Goal: Task Accomplishment & Management: Manage account settings

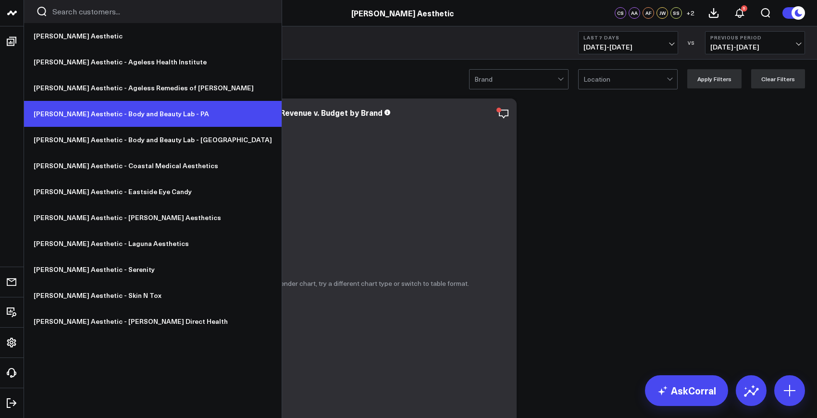
click at [84, 117] on link "[PERSON_NAME] Aesthetic - Body and Beauty Lab - PA" at bounding box center [153, 114] width 258 height 26
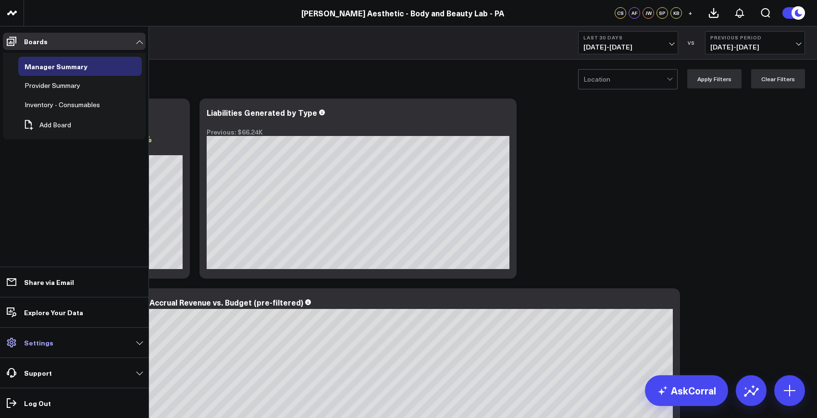
click at [39, 345] on p "Settings" at bounding box center [38, 343] width 29 height 8
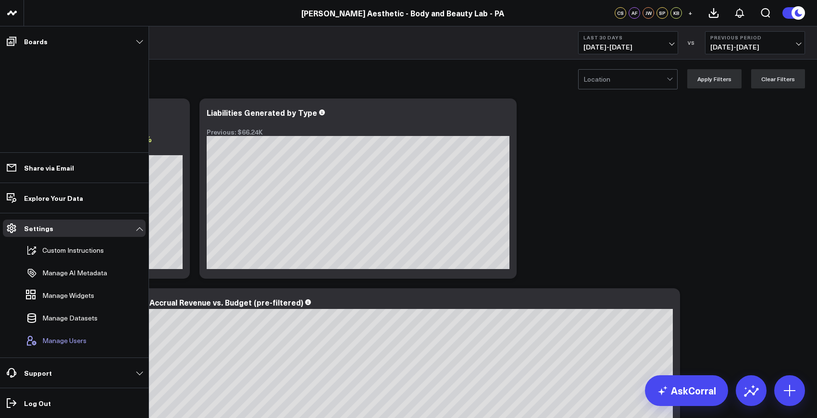
click at [63, 342] on span "Manage Users" at bounding box center [64, 341] width 44 height 8
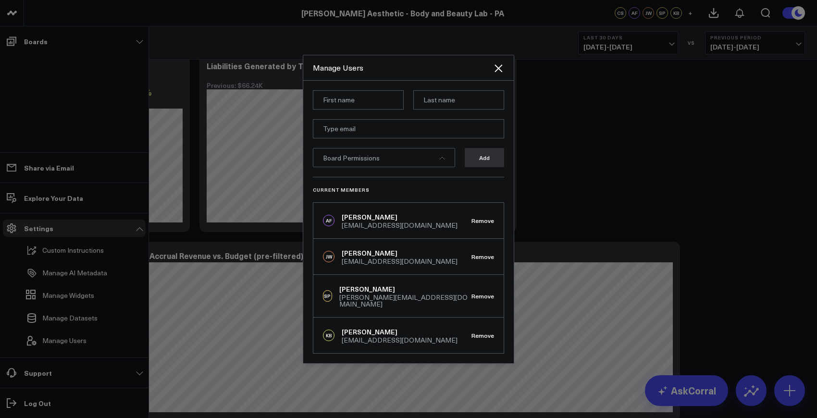
scroll to position [46, 0]
click at [496, 69] on icon "Close" at bounding box center [499, 68] width 8 height 8
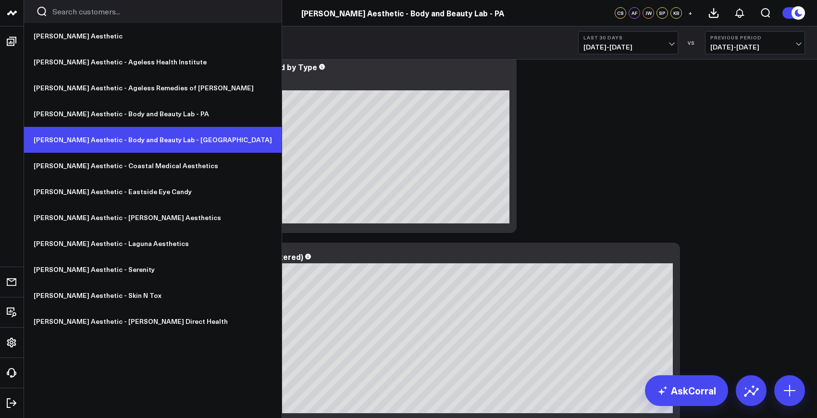
click at [83, 139] on link "[PERSON_NAME] Aesthetic - Body and Beauty Lab - [GEOGRAPHIC_DATA]" at bounding box center [153, 140] width 258 height 26
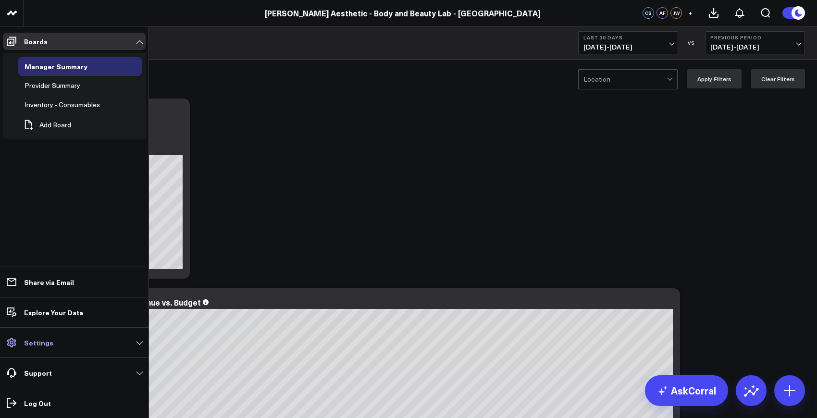
click at [45, 339] on p "Settings" at bounding box center [38, 343] width 29 height 8
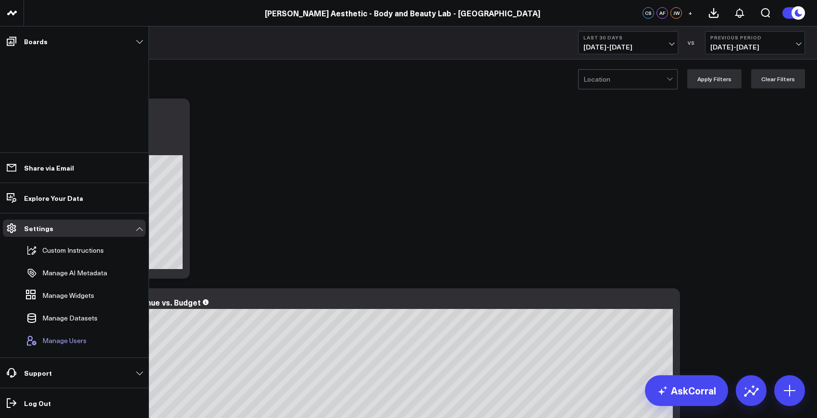
click at [68, 341] on span "Manage Users" at bounding box center [64, 341] width 44 height 8
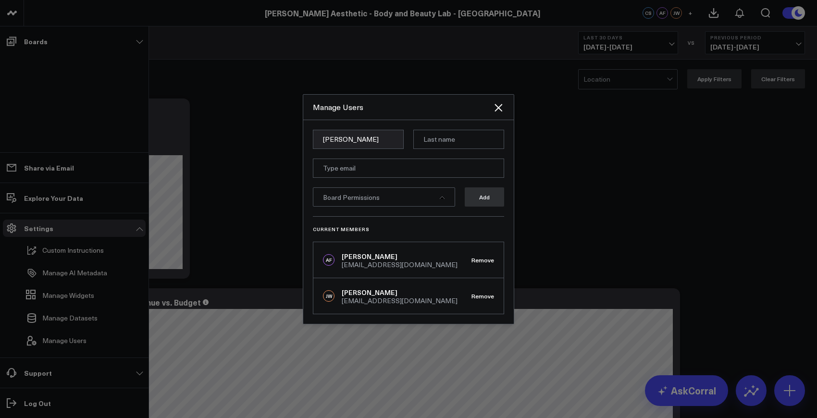
type input "Samarth"
type input "Patel"
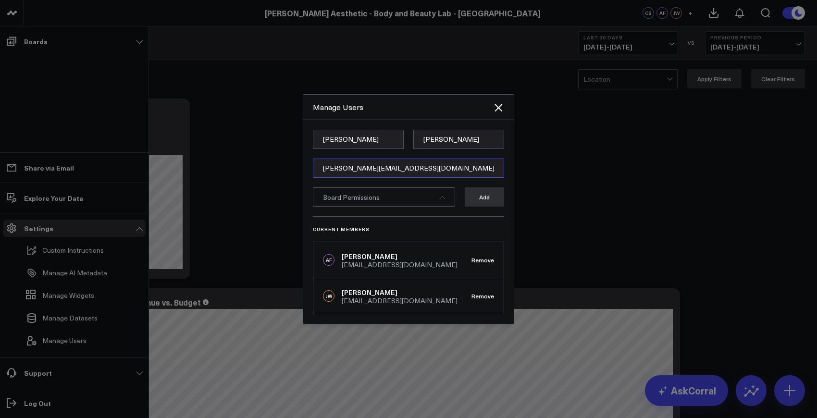
type input "[PERSON_NAME][EMAIL_ADDRESS][DOMAIN_NAME]"
click at [433, 195] on div "Board Permissions" at bounding box center [384, 196] width 142 height 19
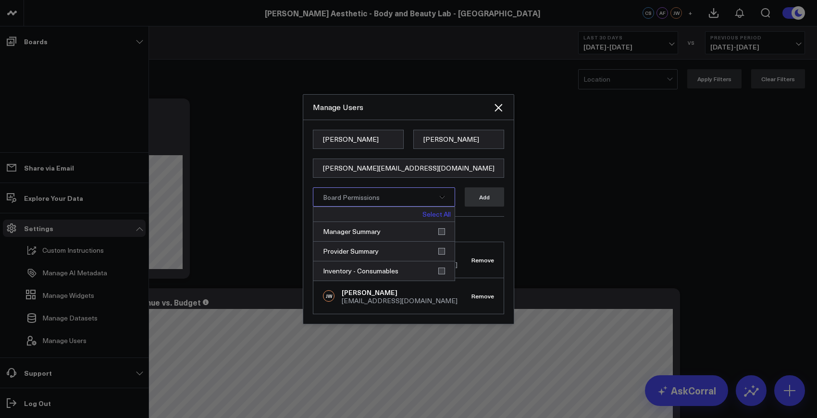
click at [435, 215] on link "Select All" at bounding box center [437, 214] width 28 height 7
click at [491, 197] on button "Add" at bounding box center [484, 196] width 39 height 19
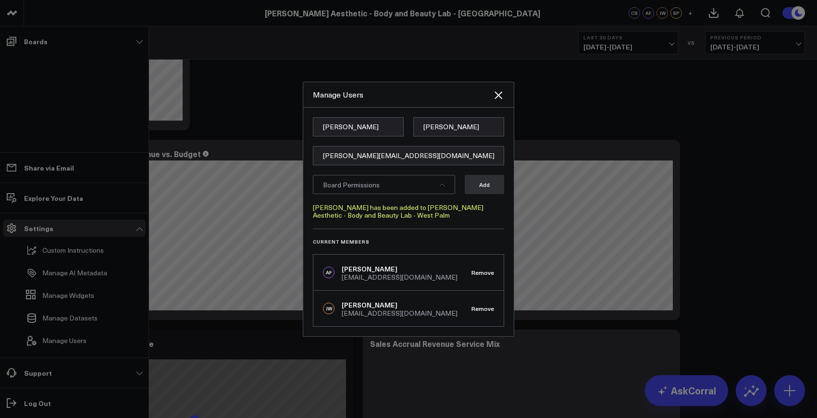
scroll to position [268, 0]
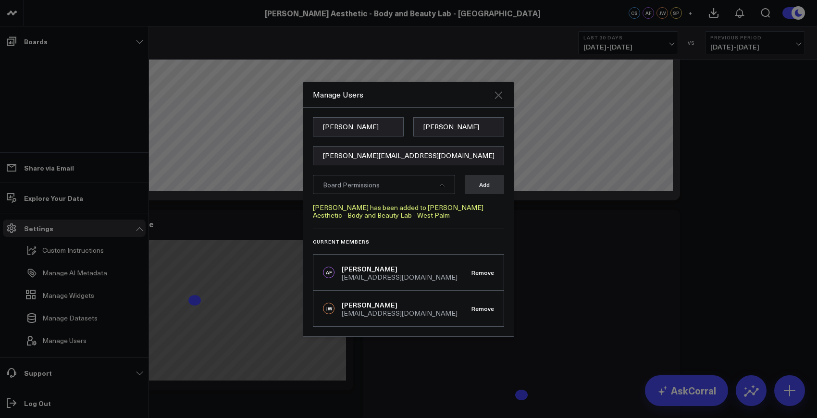
click at [499, 98] on icon "Close" at bounding box center [499, 95] width 12 height 12
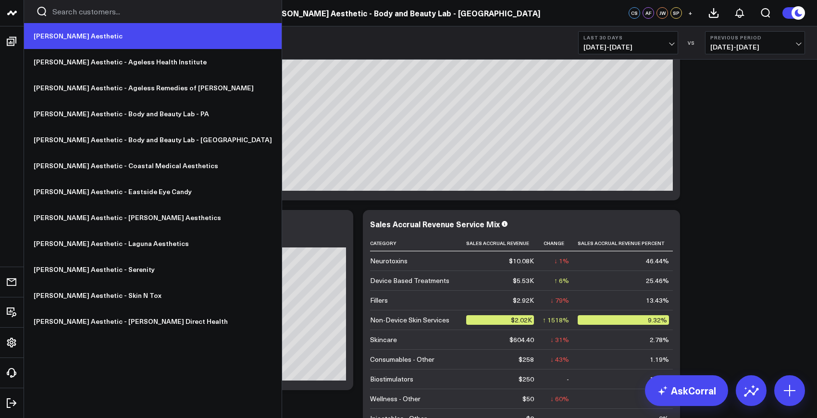
click at [45, 31] on link "[PERSON_NAME] Aesthetic" at bounding box center [153, 36] width 258 height 26
